Goal: Task Accomplishment & Management: Use online tool/utility

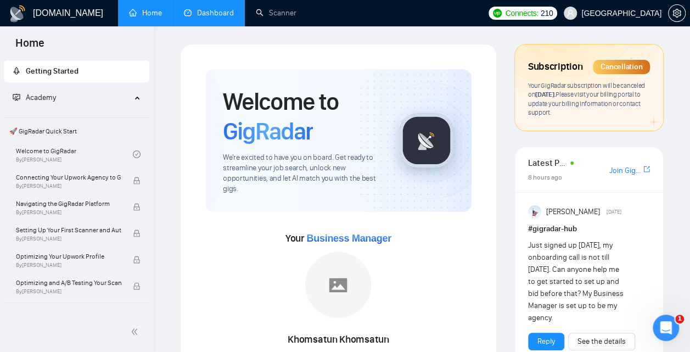
click at [217, 14] on link "Dashboard" at bounding box center [209, 12] width 50 height 9
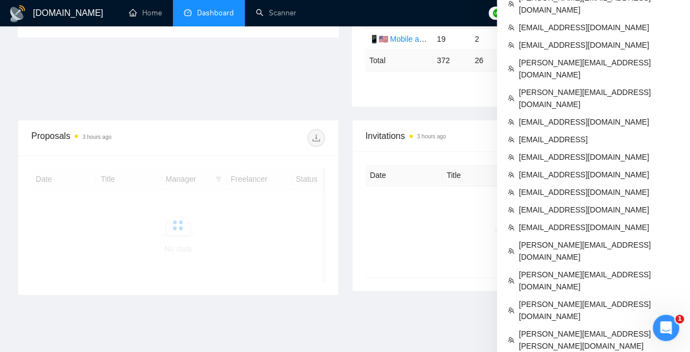
scroll to position [481, 0]
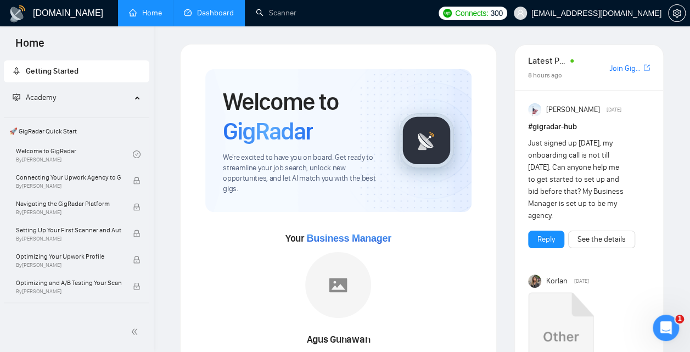
click at [231, 10] on link "Dashboard" at bounding box center [209, 12] width 50 height 9
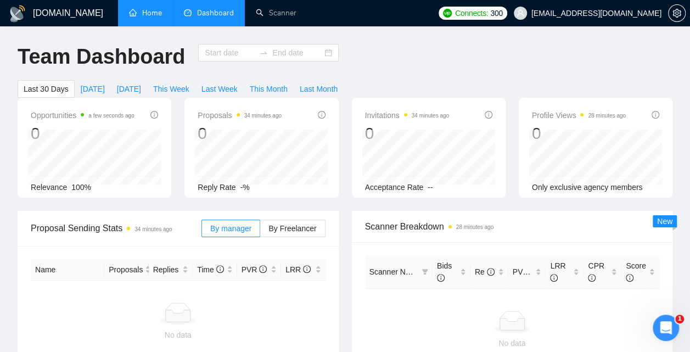
type input "[DATE]"
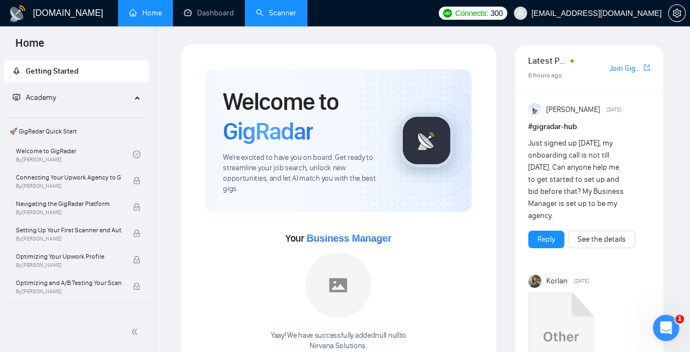
click at [276, 15] on link "Scanner" at bounding box center [276, 12] width 41 height 9
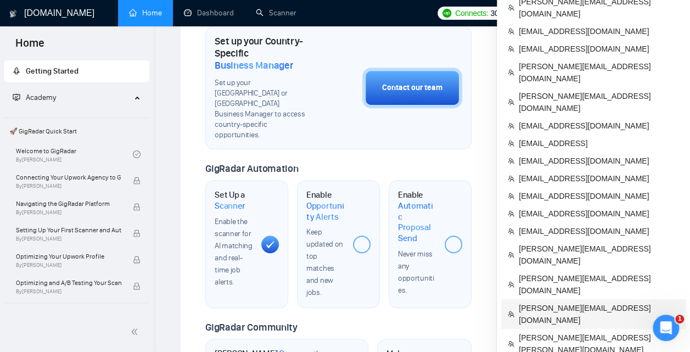
scroll to position [384, 0]
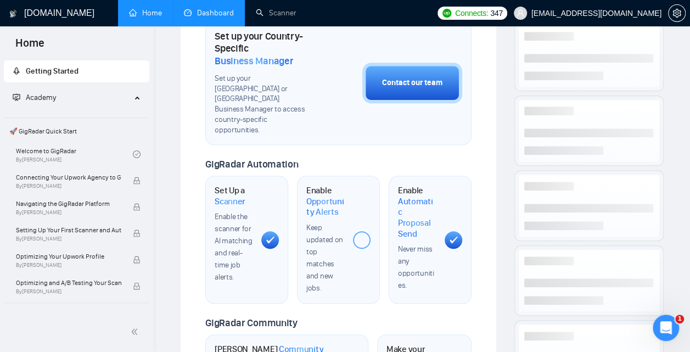
click at [204, 13] on link "Dashboard" at bounding box center [209, 12] width 50 height 9
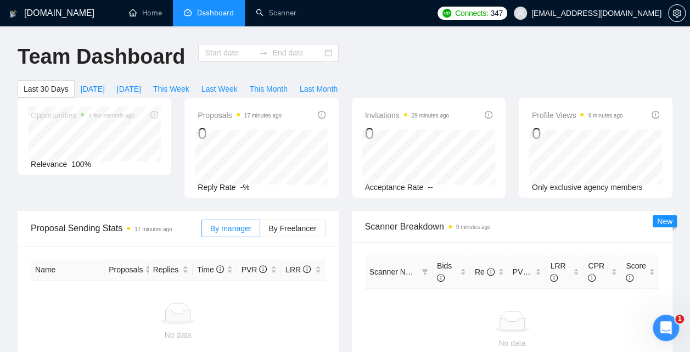
type input "[DATE]"
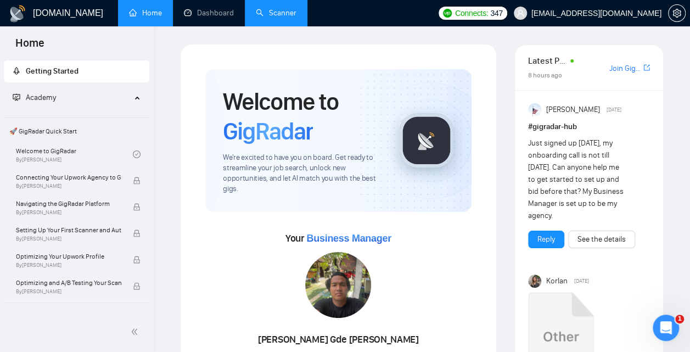
click at [279, 18] on link "Scanner" at bounding box center [276, 12] width 41 height 9
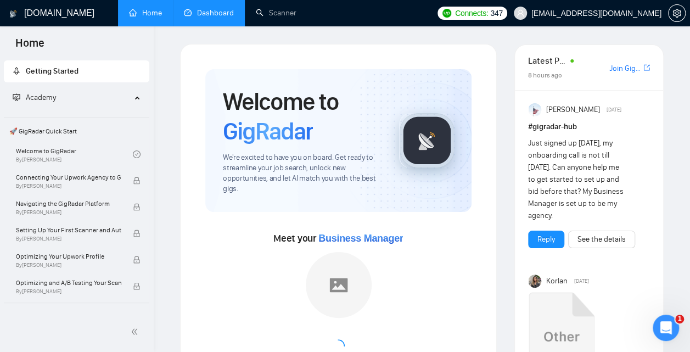
click at [222, 18] on link "Dashboard" at bounding box center [209, 12] width 50 height 9
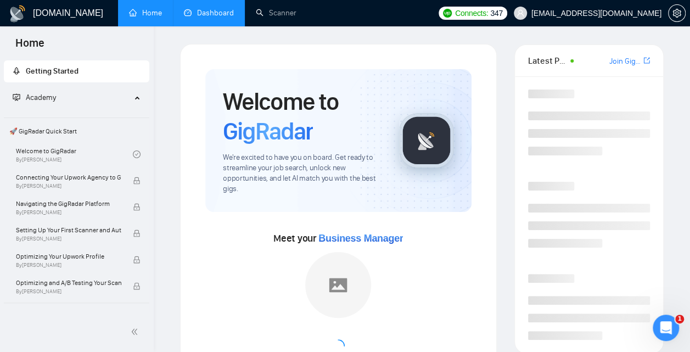
click at [217, 8] on link "Dashboard" at bounding box center [209, 12] width 50 height 9
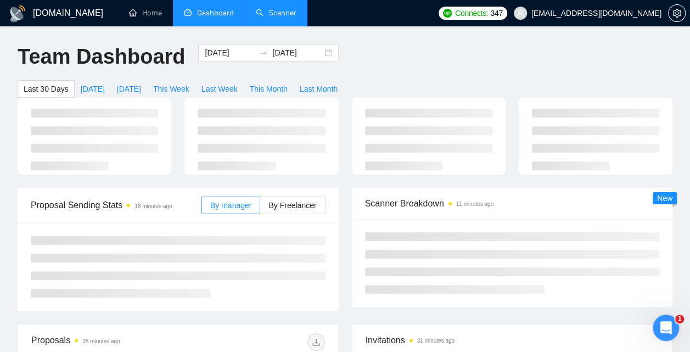
click at [277, 16] on link "Scanner" at bounding box center [276, 12] width 41 height 9
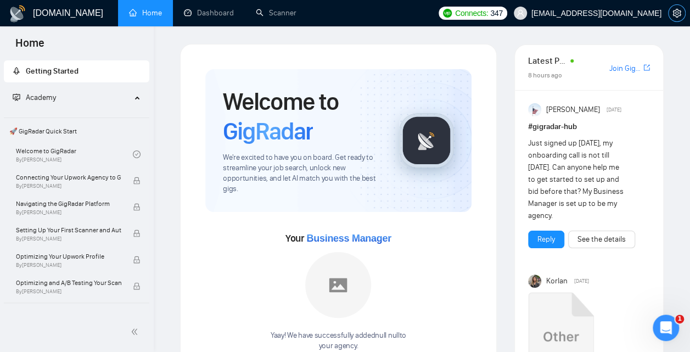
click at [675, 16] on icon "setting" at bounding box center [677, 13] width 8 height 9
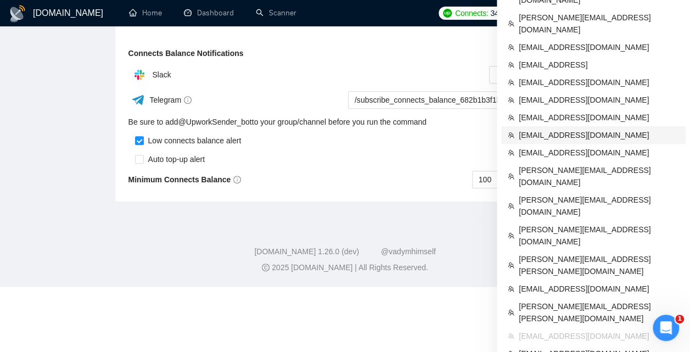
scroll to position [481, 0]
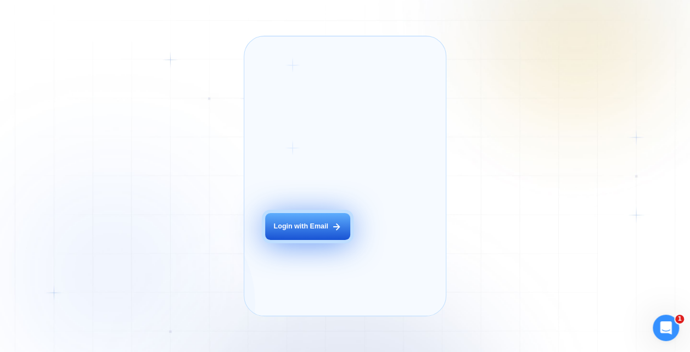
click at [301, 231] on div "Login with Email" at bounding box center [300, 226] width 54 height 9
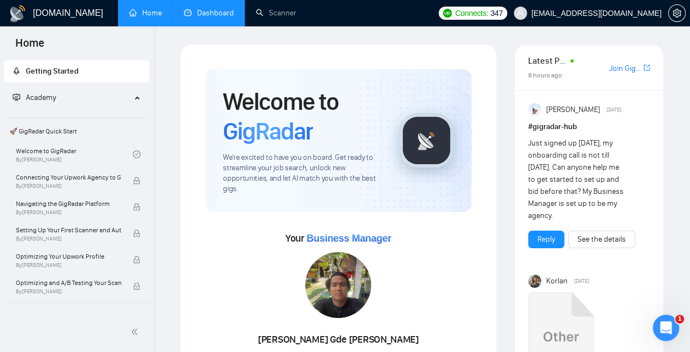
click at [210, 18] on link "Dashboard" at bounding box center [209, 12] width 50 height 9
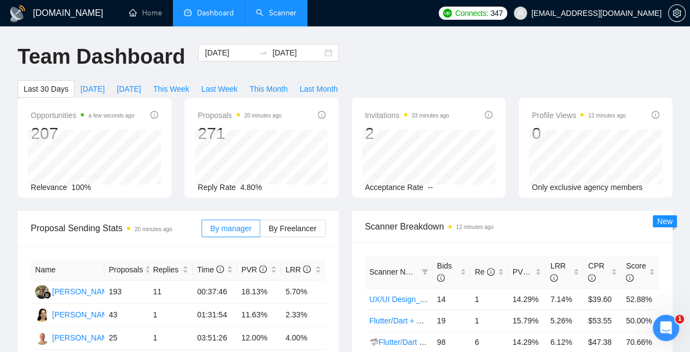
click at [264, 12] on link "Scanner" at bounding box center [276, 12] width 41 height 9
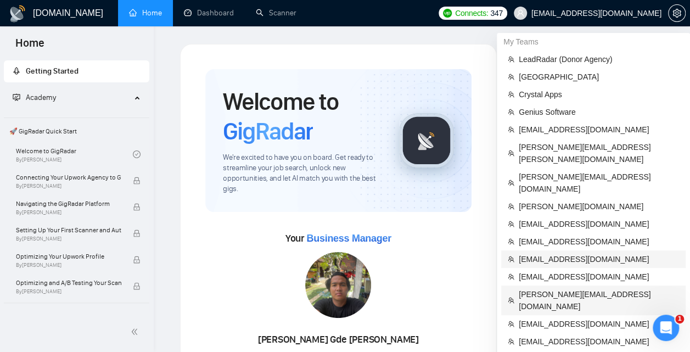
click at [563, 288] on span "[PERSON_NAME][EMAIL_ADDRESS][DOMAIN_NAME]" at bounding box center [599, 300] width 160 height 24
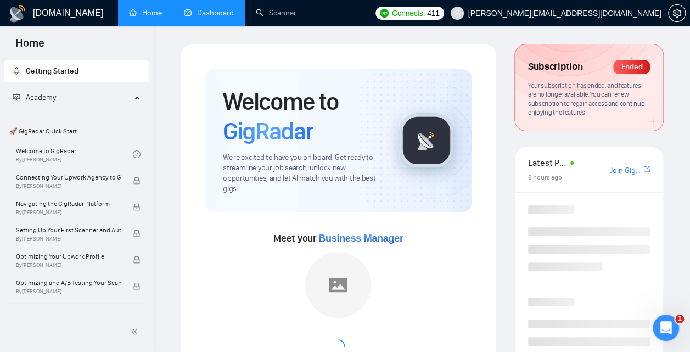
click at [214, 8] on link "Dashboard" at bounding box center [209, 12] width 50 height 9
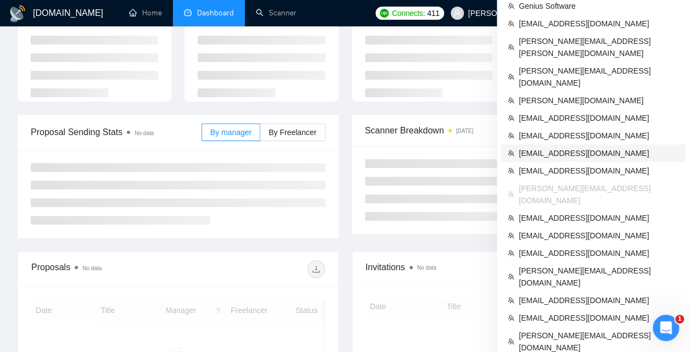
scroll to position [78, 0]
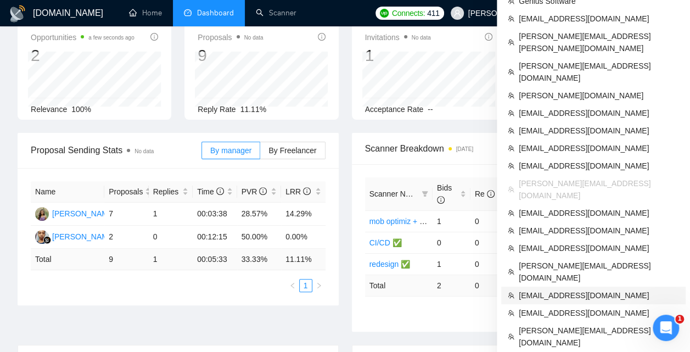
click at [556, 289] on span "[EMAIL_ADDRESS][DOMAIN_NAME]" at bounding box center [599, 295] width 160 height 12
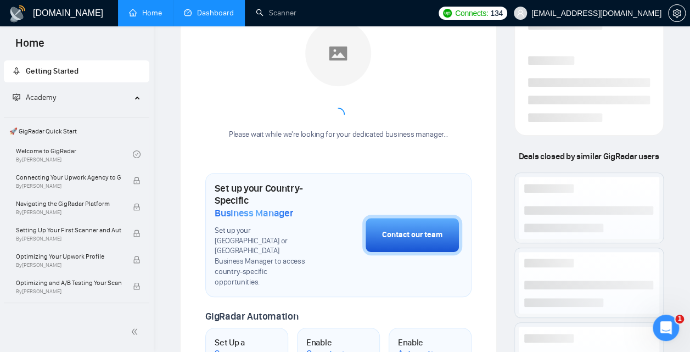
click at [225, 18] on link "Dashboard" at bounding box center [209, 12] width 50 height 9
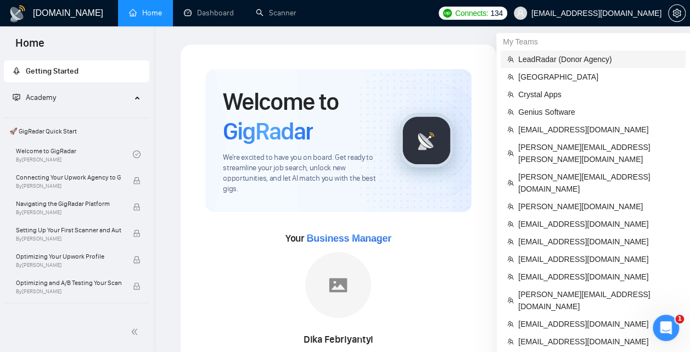
click at [585, 59] on span "LeadRadar (Donor Agency)" at bounding box center [598, 59] width 161 height 12
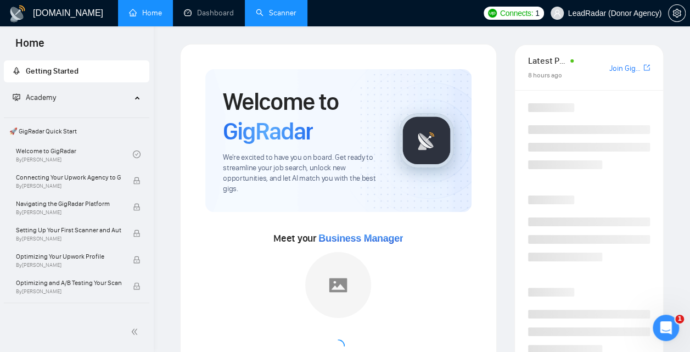
click at [256, 15] on link "Scanner" at bounding box center [276, 12] width 41 height 9
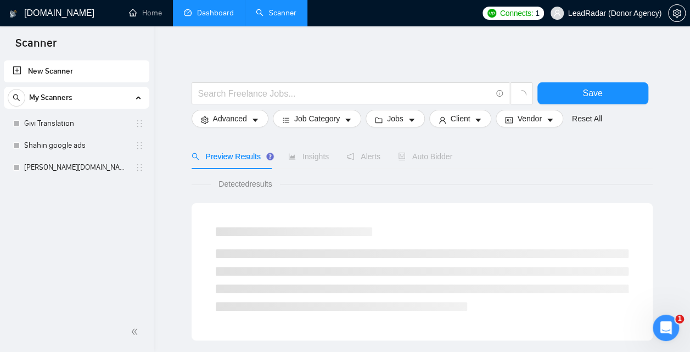
click at [219, 11] on link "Dashboard" at bounding box center [209, 12] width 50 height 9
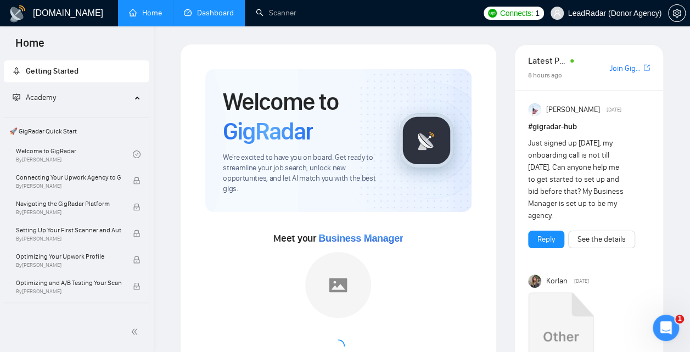
click at [226, 18] on link "Dashboard" at bounding box center [209, 12] width 50 height 9
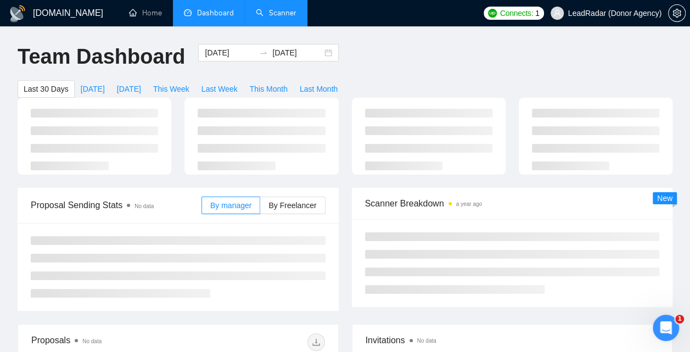
type input "2025-07-29"
type input "2025-08-28"
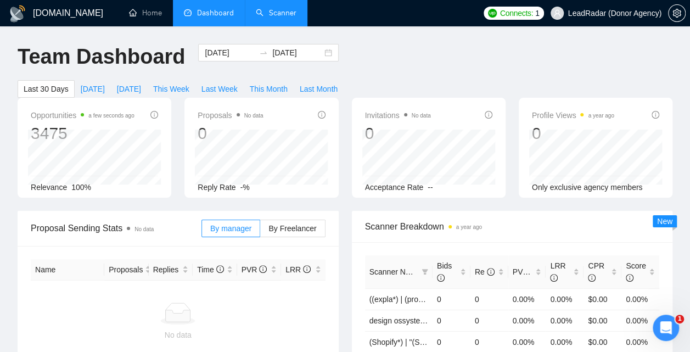
click at [280, 18] on link "Scanner" at bounding box center [276, 12] width 41 height 9
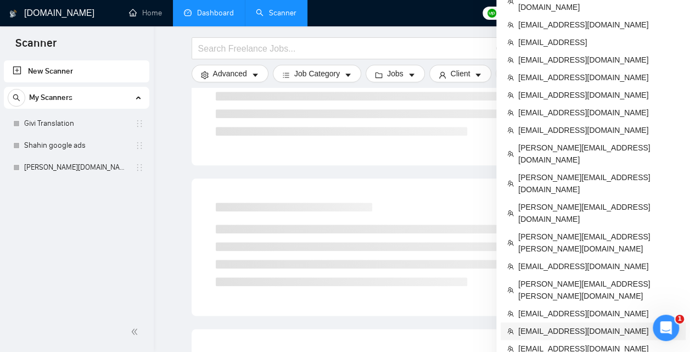
scroll to position [529, 0]
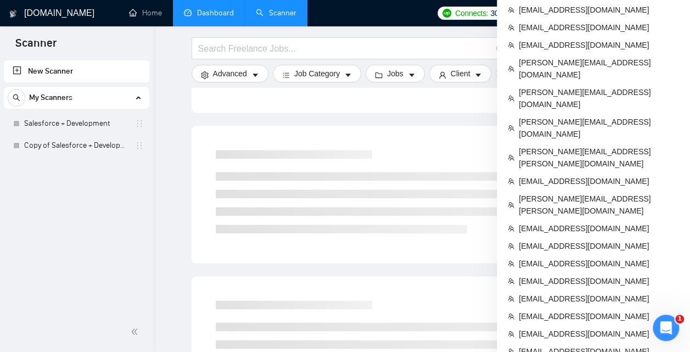
scroll to position [481, 0]
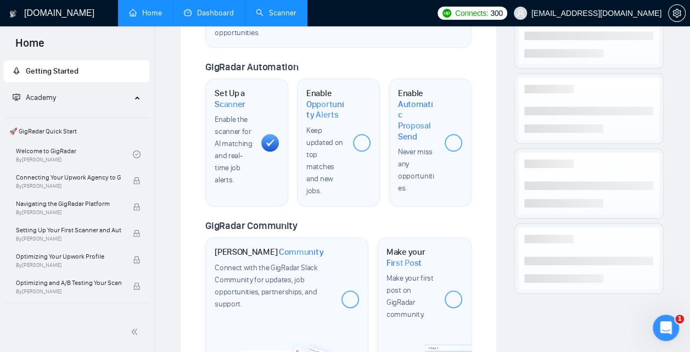
click at [220, 8] on link "Dashboard" at bounding box center [209, 12] width 50 height 9
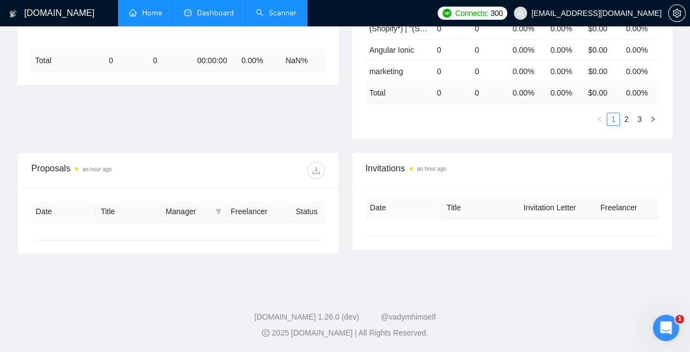
scroll to position [244, 0]
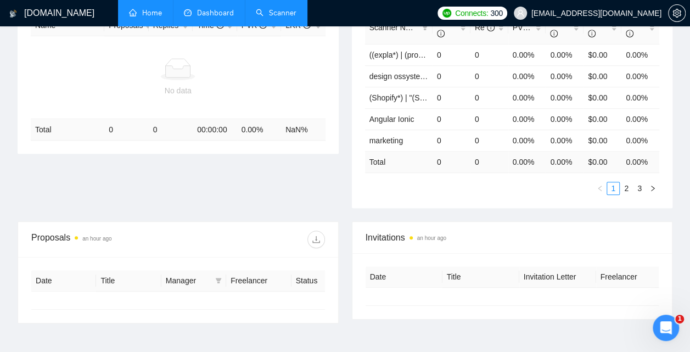
type input "[DATE]"
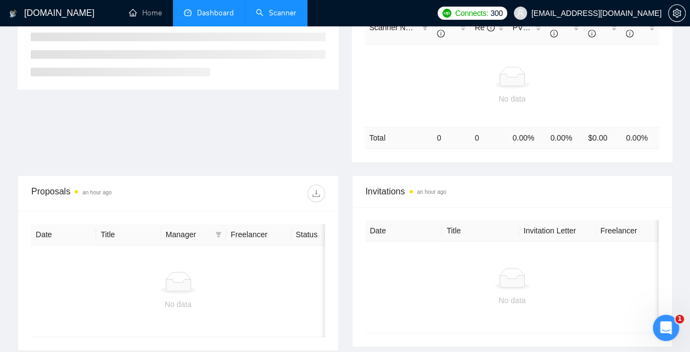
scroll to position [267, 0]
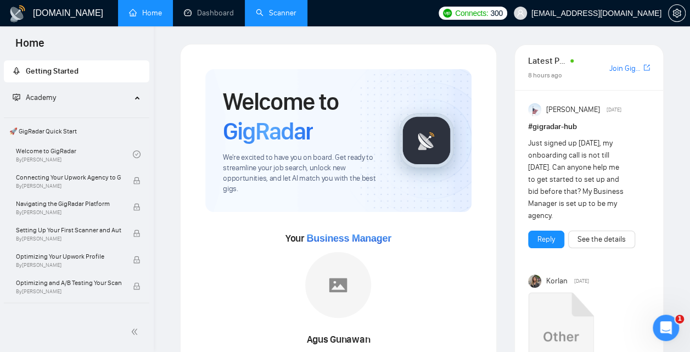
click at [296, 14] on link "Scanner" at bounding box center [276, 12] width 41 height 9
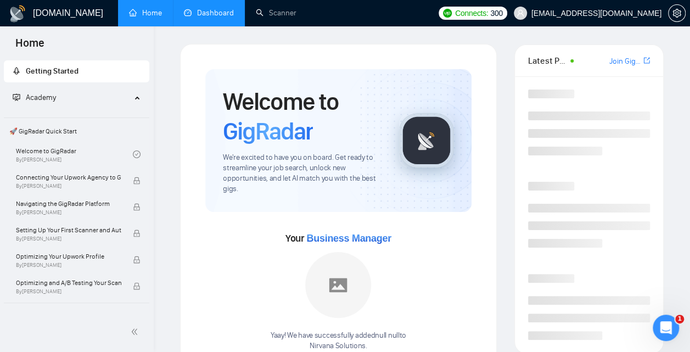
click at [220, 15] on link "Dashboard" at bounding box center [209, 12] width 50 height 9
